Goal: Complete application form: Complete application form

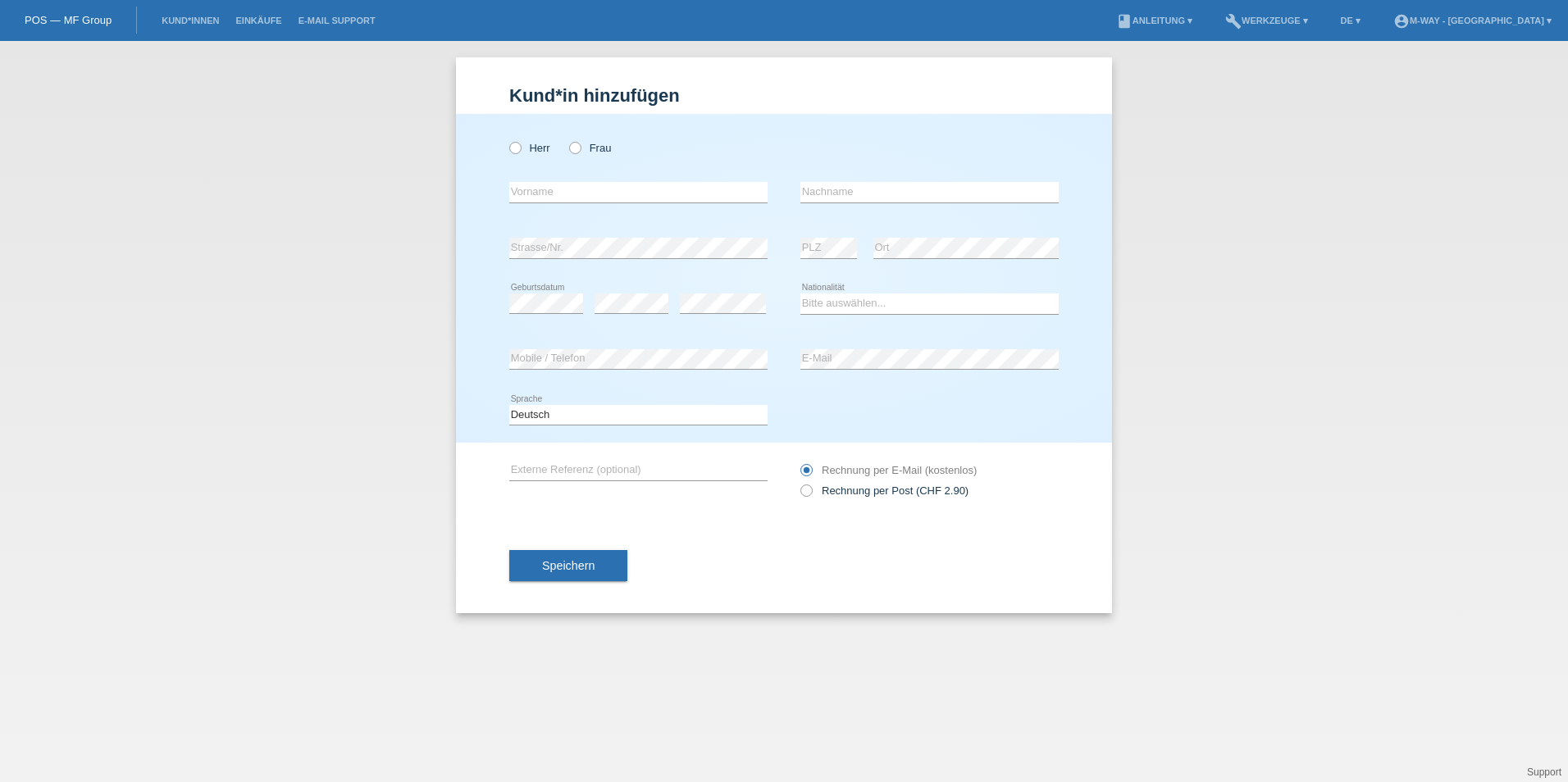
drag, startPoint x: 576, startPoint y: 145, endPoint x: 576, endPoint y: 170, distance: 25.0
click at [566, 139] on icon at bounding box center [566, 139] width 0 height 0
click at [576, 149] on input "Frau" at bounding box center [574, 147] width 11 height 11
radio input "true"
click at [573, 195] on input "text" at bounding box center [638, 192] width 258 height 20
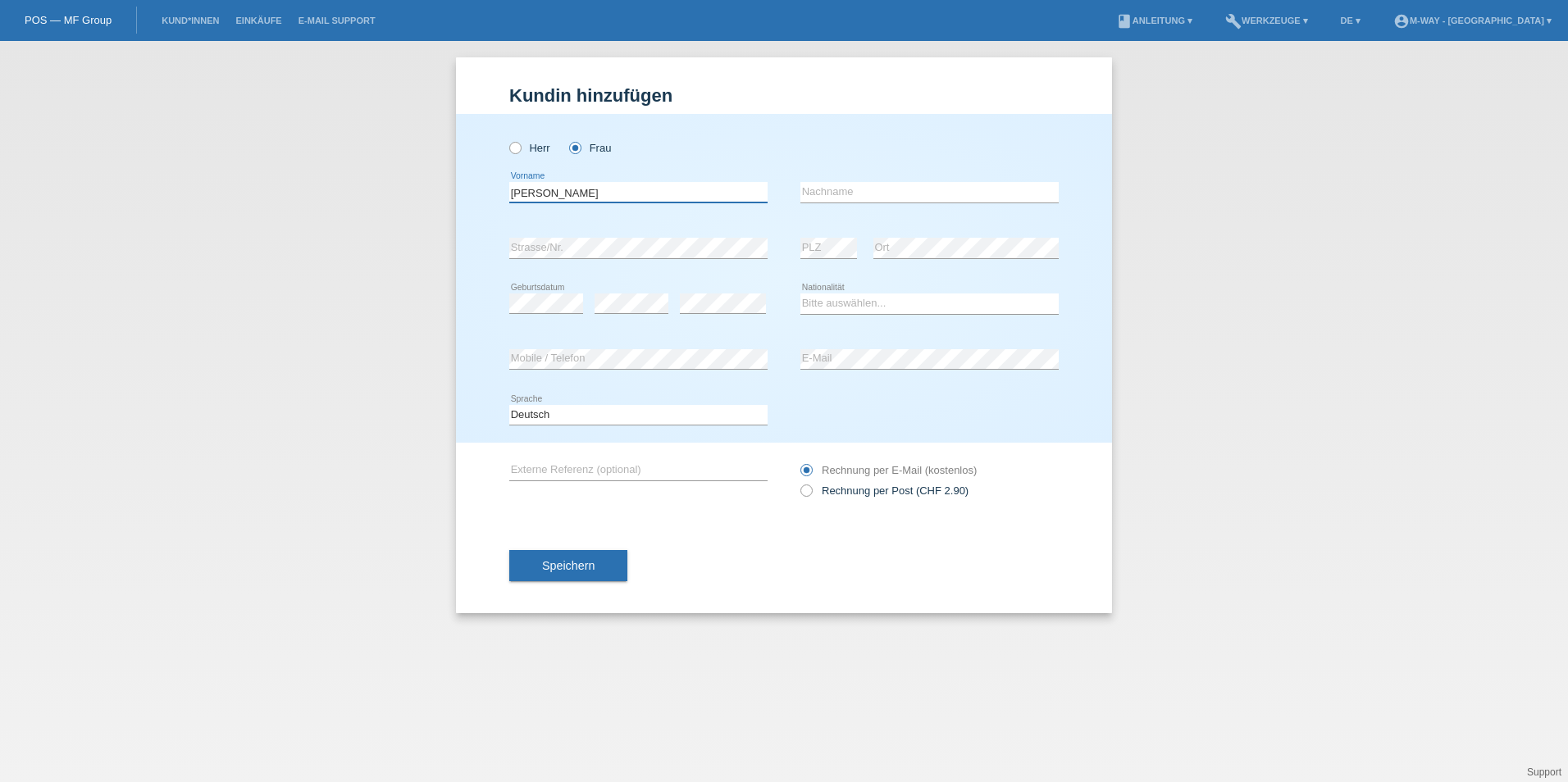
type input "[PERSON_NAME]"
click at [876, 297] on select "Bitte auswählen... Schweiz Deutschland Liechtenstein Österreich ------------ Af…" at bounding box center [929, 302] width 258 height 19
select select "CH"
click at [801, 293] on select "Bitte auswählen... Schweiz Deutschland Liechtenstein Österreich ------------ Af…" at bounding box center [929, 302] width 258 height 19
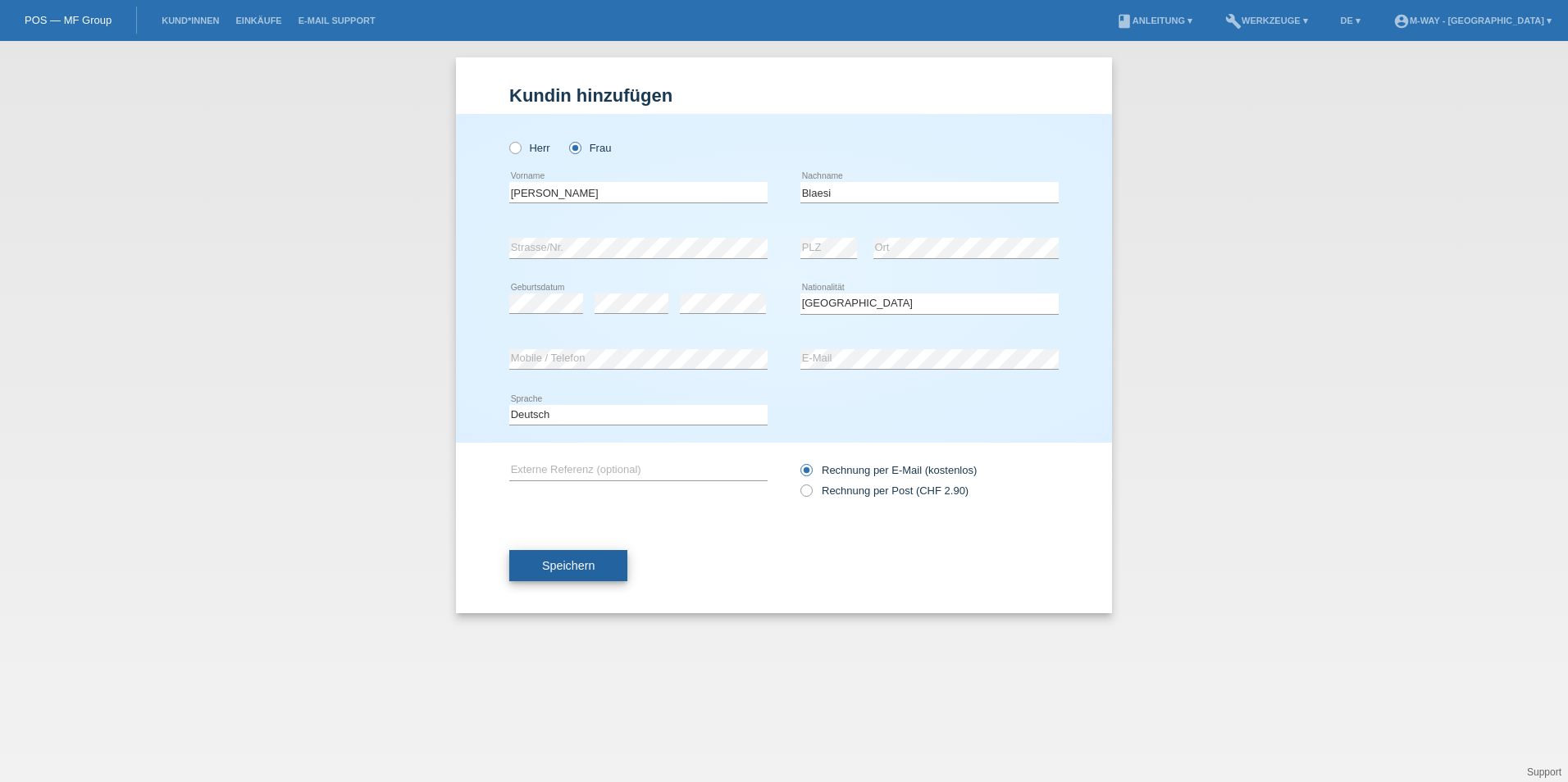
click at [576, 569] on span "Speichern" at bounding box center [568, 566] width 52 height 13
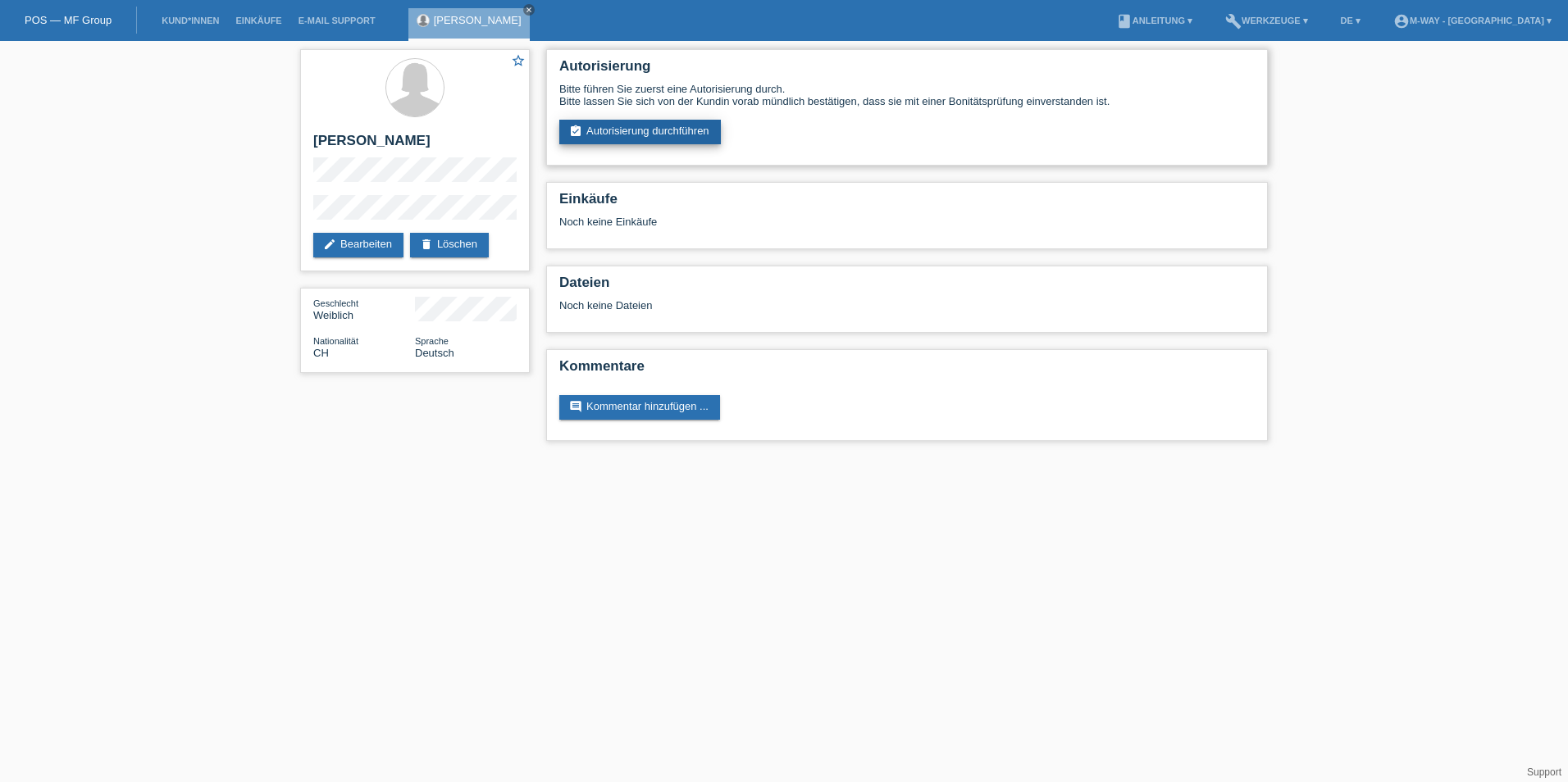
click at [621, 135] on link "assignment_turned_in Autorisierung durchführen" at bounding box center [640, 131] width 161 height 24
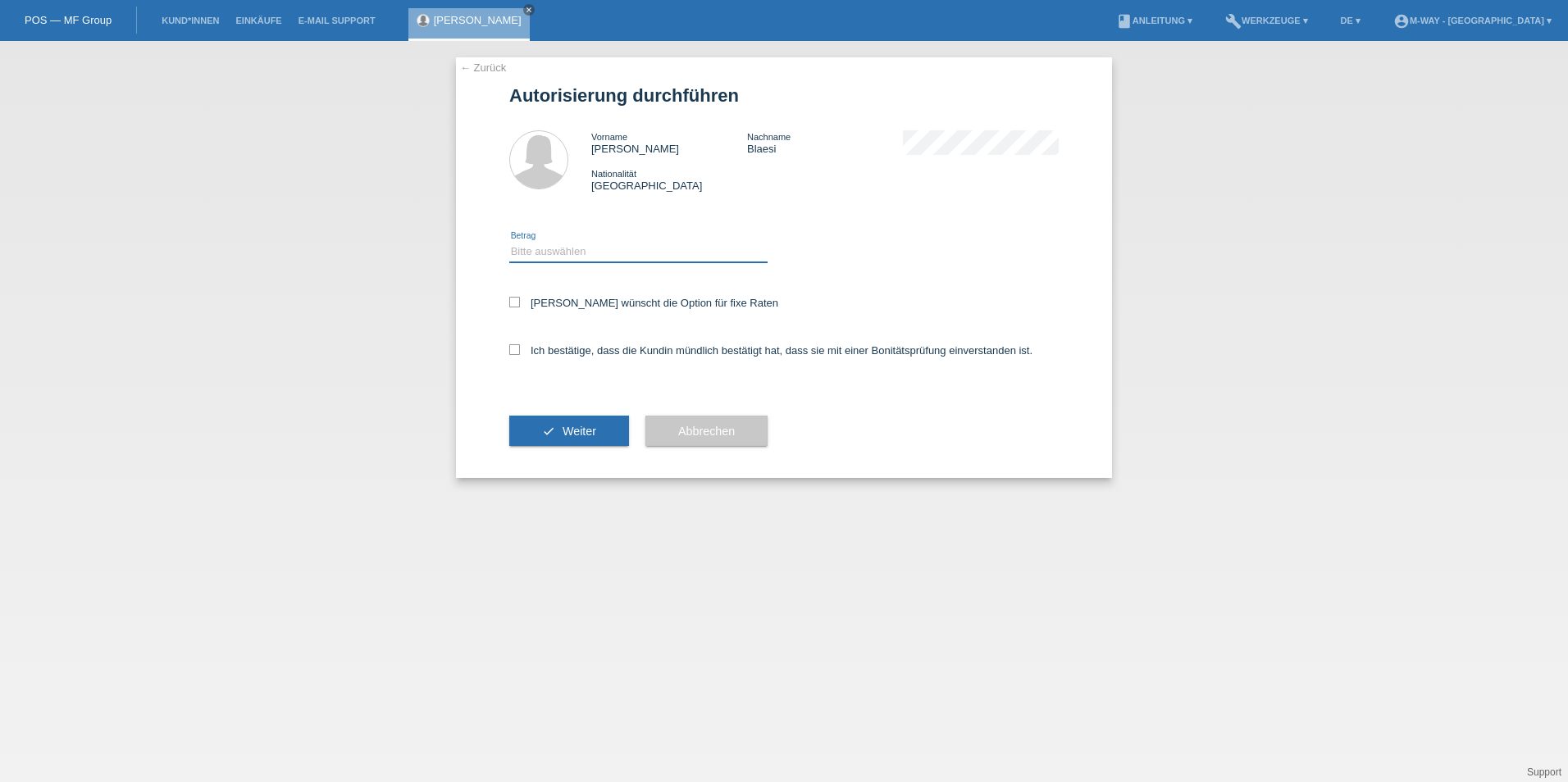
click at [595, 249] on select "Bitte auswählen CHF 1.00 - CHF 499.00 CHF 500.00 - CHF 1'999.00 CHF 2'000.00 - …" at bounding box center [638, 251] width 258 height 19
select select "3"
click at [509, 242] on select "Bitte auswählen CHF 1.00 - CHF 499.00 CHF 500.00 - CHF 1'999.00 CHF 2'000.00 - …" at bounding box center [638, 251] width 258 height 19
click at [510, 298] on icon at bounding box center [514, 302] width 11 height 11
click at [510, 298] on input "Kundin wünscht die Option für fixe Raten" at bounding box center [514, 302] width 11 height 11
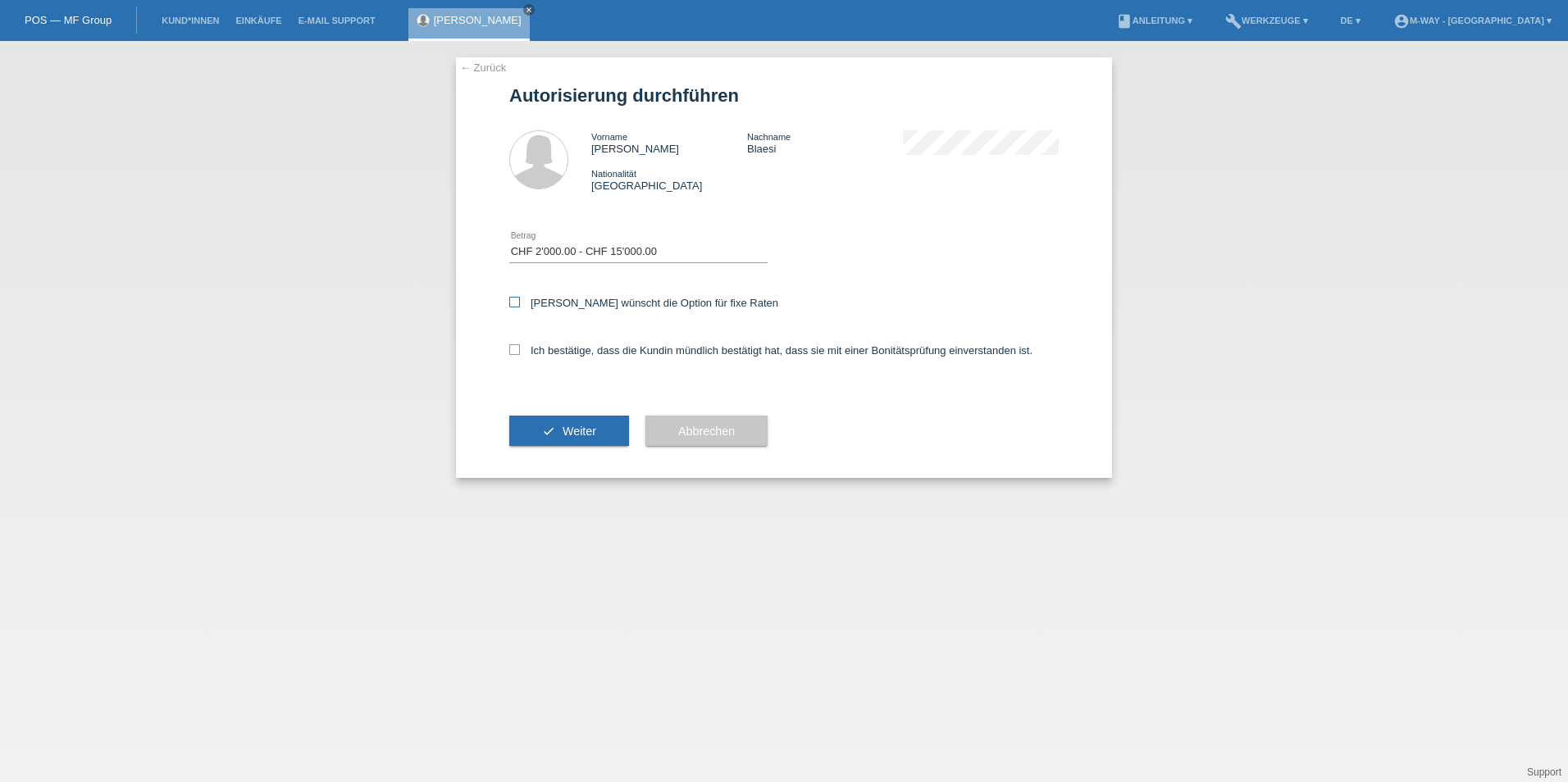
checkbox input "true"
click at [513, 343] on div "Ich bestätige, dass die Kundin mündlich bestätigt hat, dass sie mit einer Bonit…" at bounding box center [784, 355] width 550 height 55
click at [513, 348] on icon at bounding box center [514, 349] width 11 height 11
click at [513, 348] on input "Ich bestätige, dass die Kundin mündlich bestätigt hat, dass sie mit einer Bonit…" at bounding box center [514, 349] width 11 height 11
checkbox input "true"
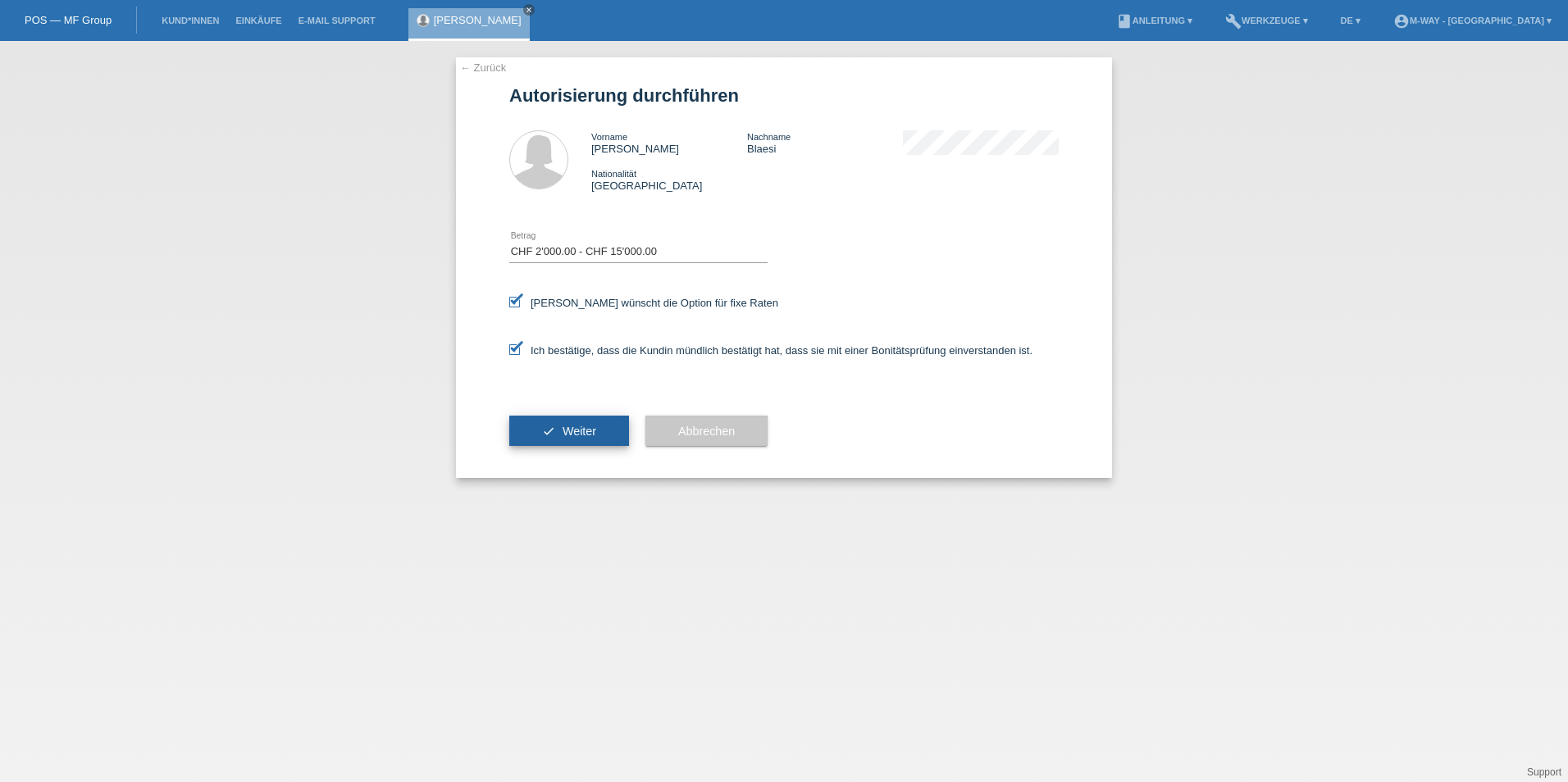
click at [549, 426] on button "check Weiter" at bounding box center [569, 431] width 119 height 31
